Goal: Transaction & Acquisition: Purchase product/service

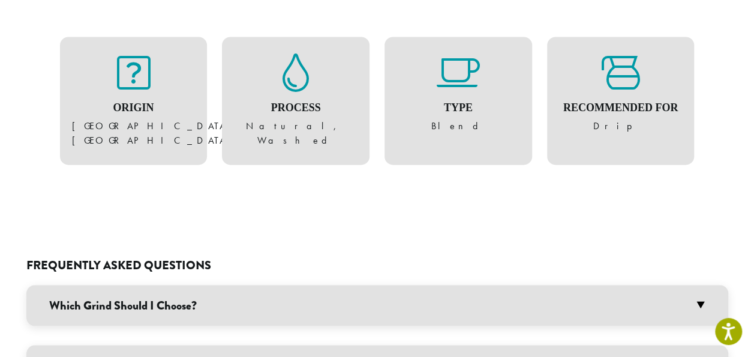
scroll to position [858, 0]
click at [304, 284] on h3 "Which Grind Should I Choose?" at bounding box center [377, 304] width 702 height 41
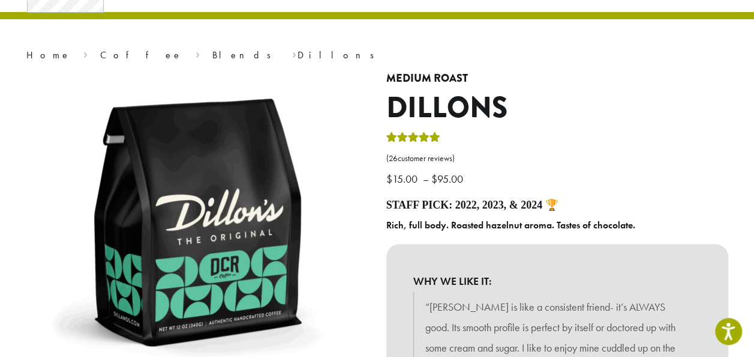
scroll to position [0, 0]
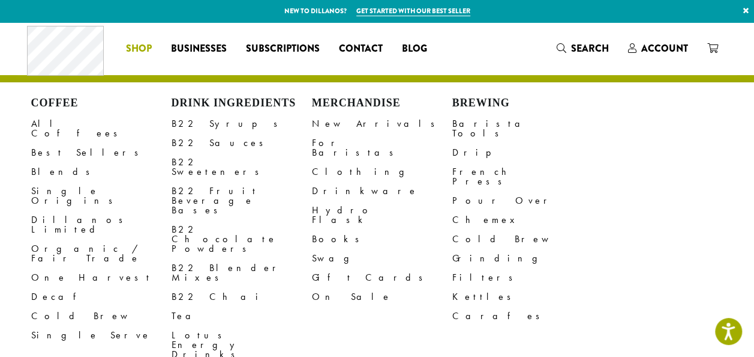
click at [133, 48] on span "Shop" at bounding box center [139, 48] width 26 height 15
click at [128, 49] on span "Shop" at bounding box center [139, 48] width 26 height 15
click at [53, 120] on link "All Coffees" at bounding box center [101, 128] width 140 height 29
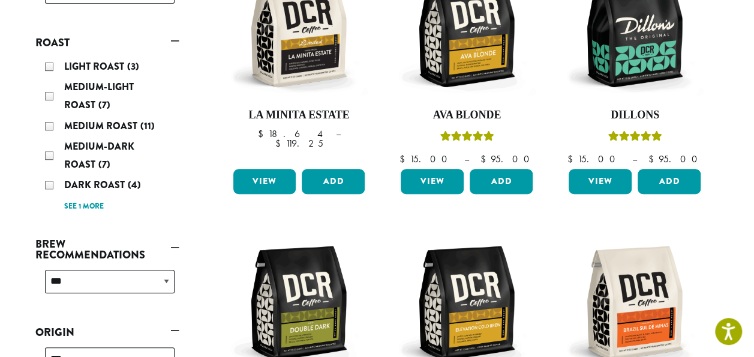
scroll to position [248, 0]
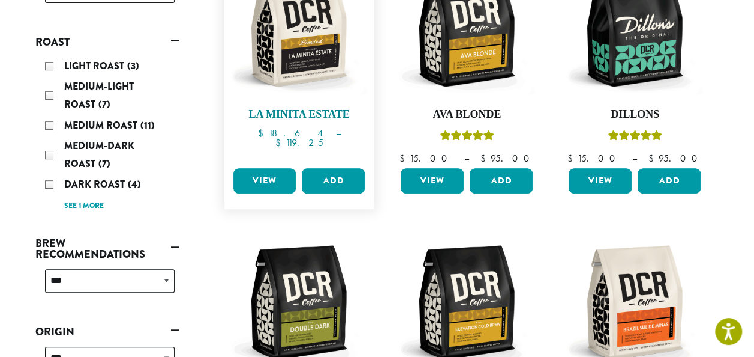
click at [289, 60] on img at bounding box center [299, 29] width 138 height 138
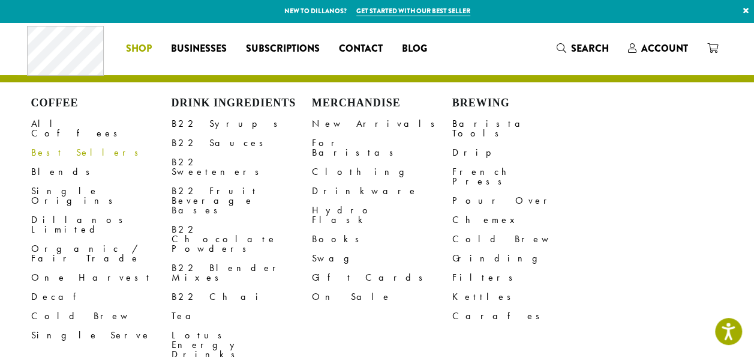
click at [53, 146] on link "Best Sellers" at bounding box center [101, 152] width 140 height 19
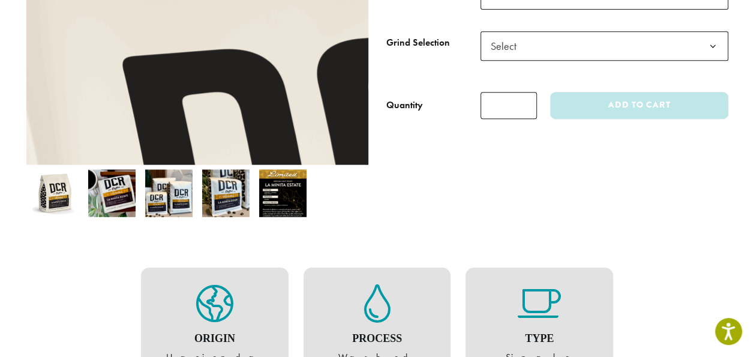
scroll to position [278, 0]
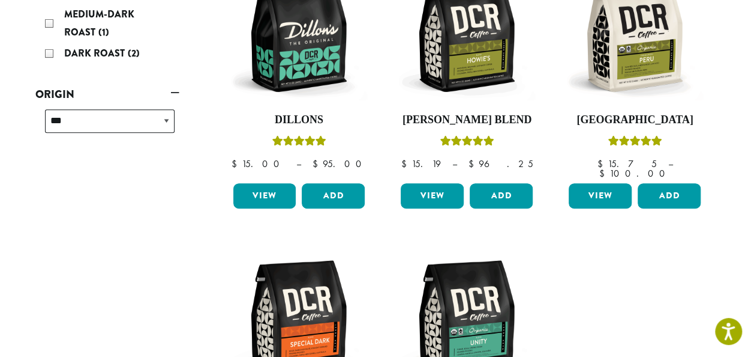
scroll to position [241, 0]
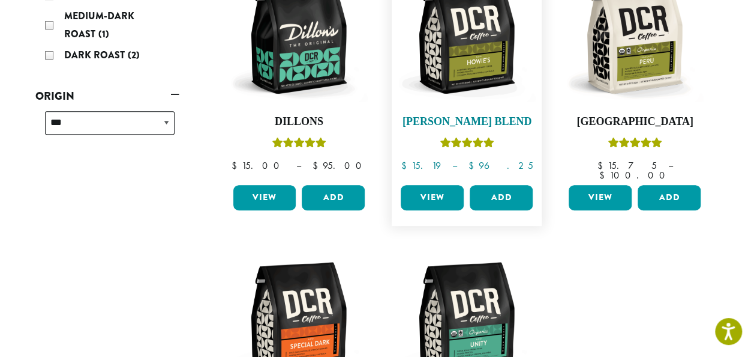
click at [438, 74] on img at bounding box center [467, 37] width 138 height 138
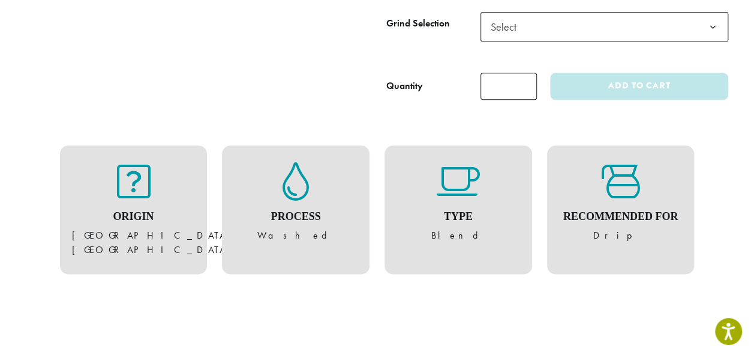
scroll to position [685, 0]
